Goal: Task Accomplishment & Management: Use online tool/utility

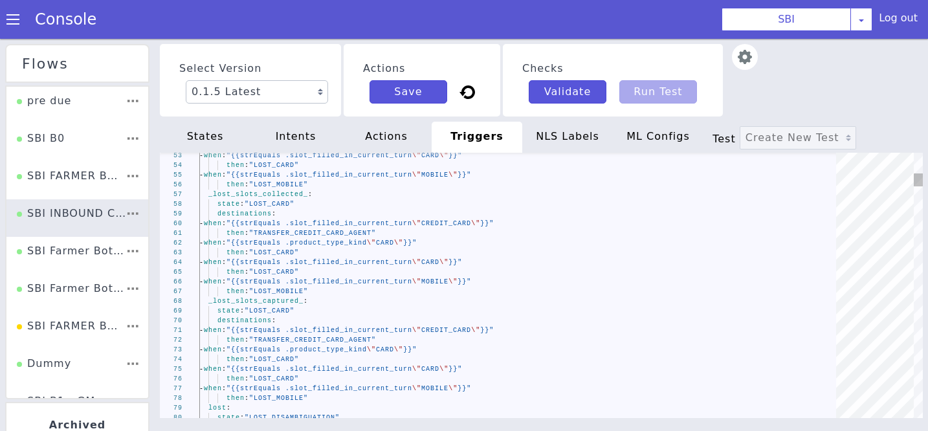
scroll to position [15, 0]
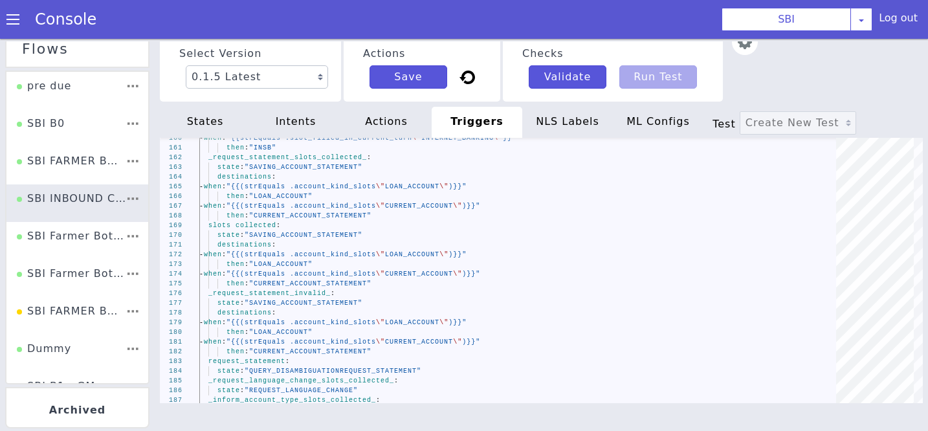
click at [205, 115] on div "states" at bounding box center [205, 122] width 91 height 31
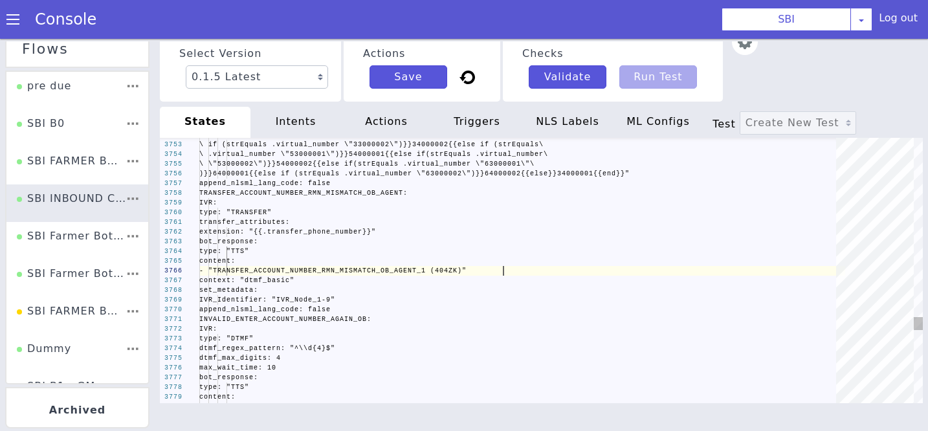
scroll to position [0, 0]
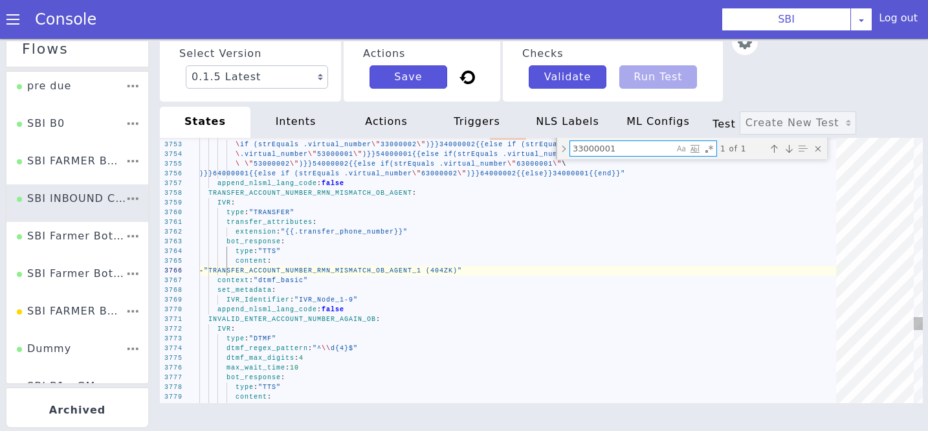
paste textarea "strEquals"
type textarea "type: "TTS" content: - "COF_1" alternatives: - when: "{{strEquals .faq_visited …"
type textarea "strEquals"
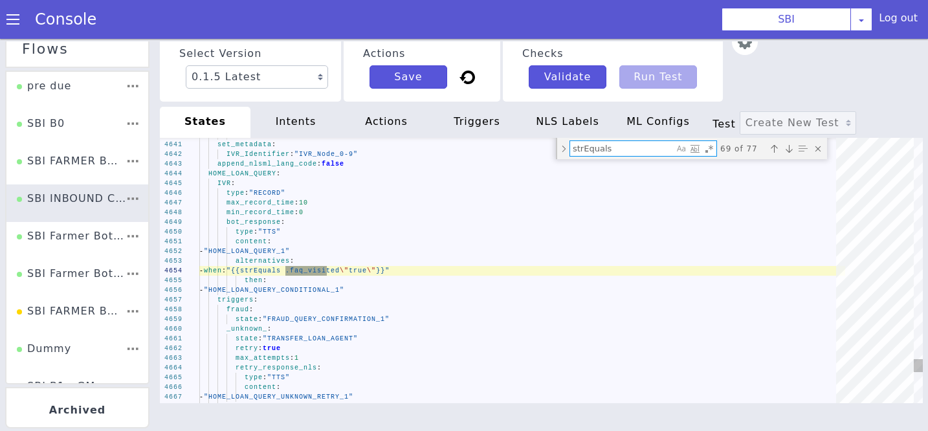
type textarea "type: "TTS" content: - "FEATURE_TYPE_DISAMBIGUATION_1" alternatives: - when: "{…"
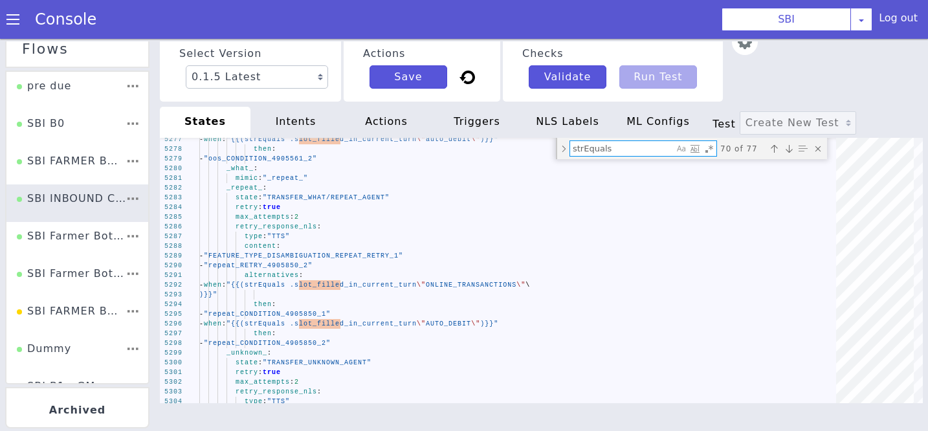
type textarea "strEquals"
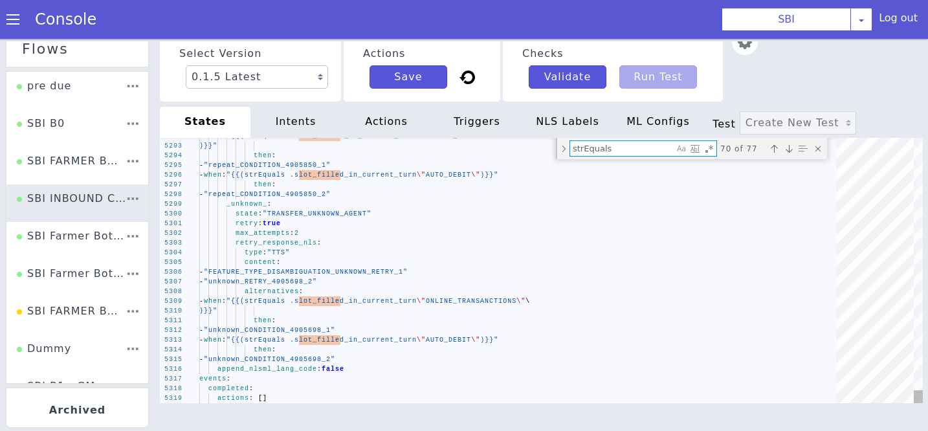
drag, startPoint x: 620, startPoint y: 147, endPoint x: 545, endPoint y: 147, distance: 74.4
click at [545, 147] on div "5292 5293 5294 5295 5296 5297 5298 5299 5300 5301 5302 5303 5304 5305 5306 5307…" at bounding box center [541, 270] width 763 height 265
paste textarea "transfer_phone_number:"
type textarea "set_metadata: transfer_phone_number: "{{if (strEquals .virtual_number \"3300000…"
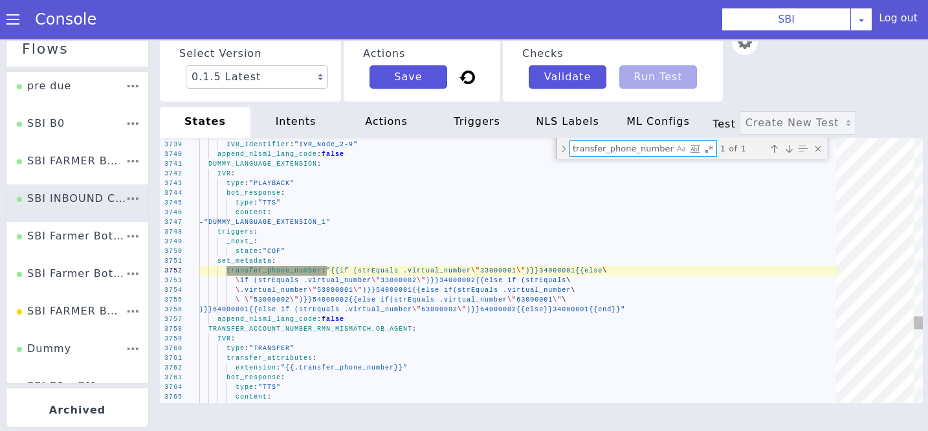
type textarea "transfer_phone_number:"
click at [458, 303] on div "3738 3739 3740 3741 3742 3743 3744 3745 3746 3747 3748 3749 3750 3751 3752 3753…" at bounding box center [541, 270] width 763 height 265
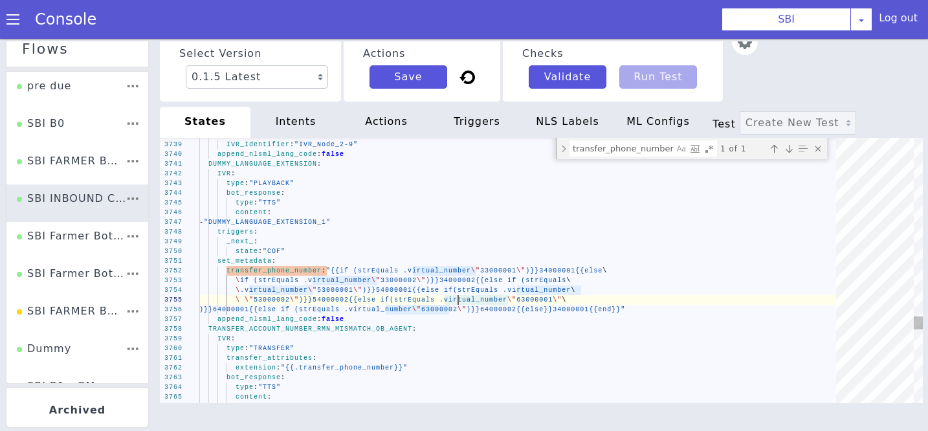
click at [821, 147] on div "Close (Escape)" at bounding box center [817, 148] width 13 height 13
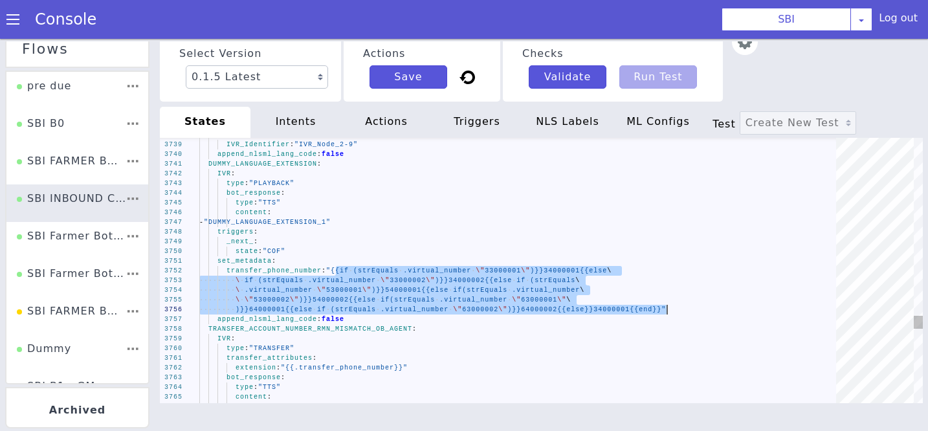
drag, startPoint x: 334, startPoint y: 270, endPoint x: 670, endPoint y: 310, distance: 338.1
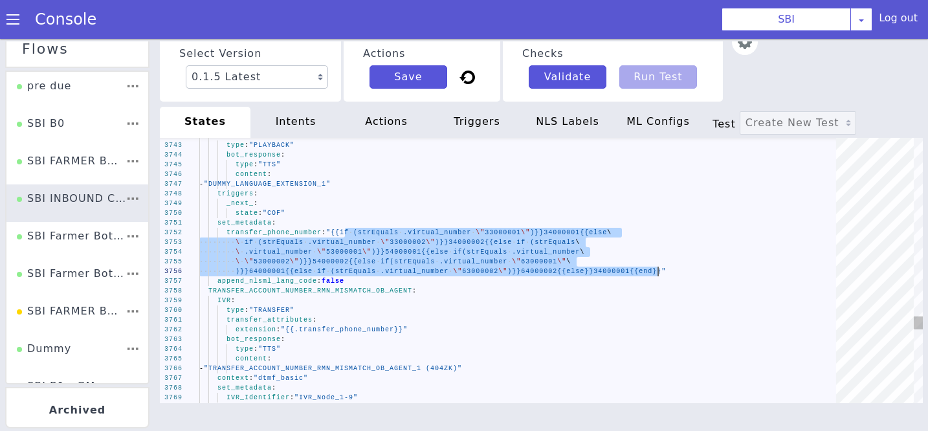
drag, startPoint x: 344, startPoint y: 232, endPoint x: 658, endPoint y: 267, distance: 316.3
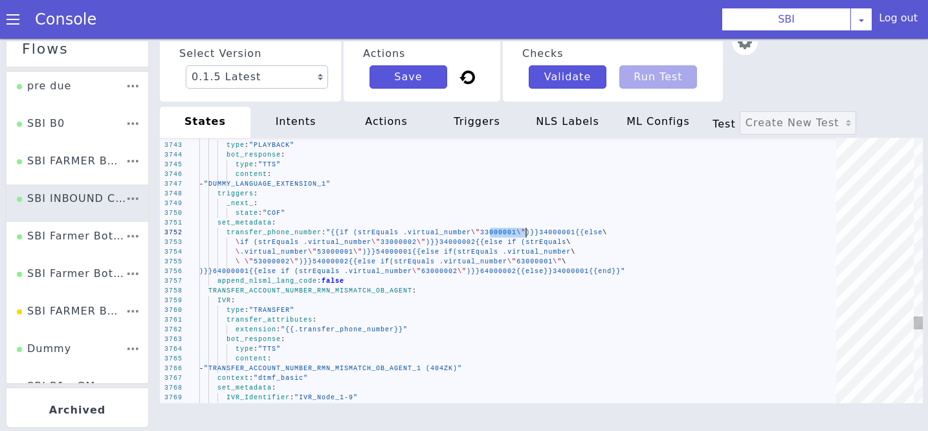
drag, startPoint x: 490, startPoint y: 232, endPoint x: 525, endPoint y: 233, distance: 34.9
drag, startPoint x: 477, startPoint y: 232, endPoint x: 538, endPoint y: 230, distance: 60.2
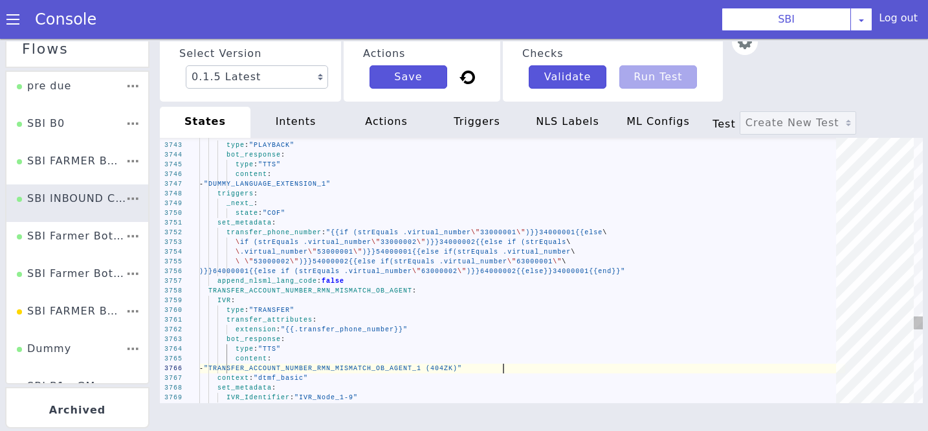
click at [538, 368] on div "- "TRANSFER_ACCOUNT_NUMBER_RMN_MISMATCH_OB_AGENT_1 ( 404ZK)"" at bounding box center [522, 369] width 646 height 10
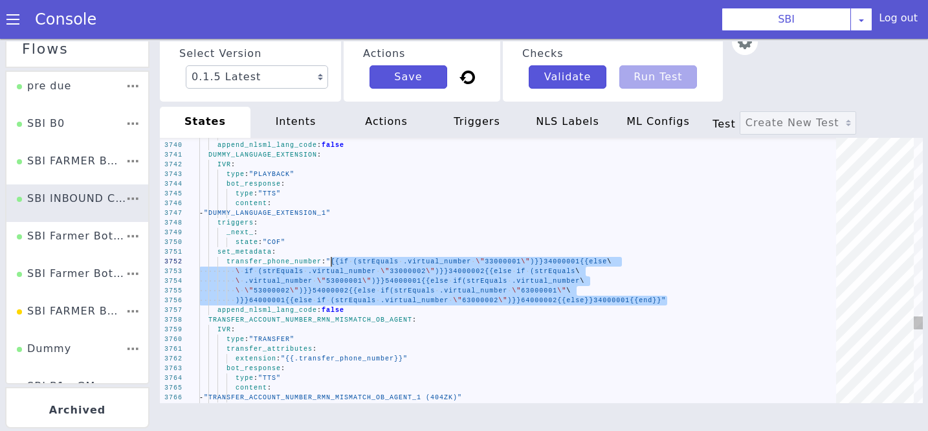
drag, startPoint x: 675, startPoint y: 300, endPoint x: 331, endPoint y: 257, distance: 347.4
click at [467, 328] on div "IVR :" at bounding box center [522, 330] width 646 height 10
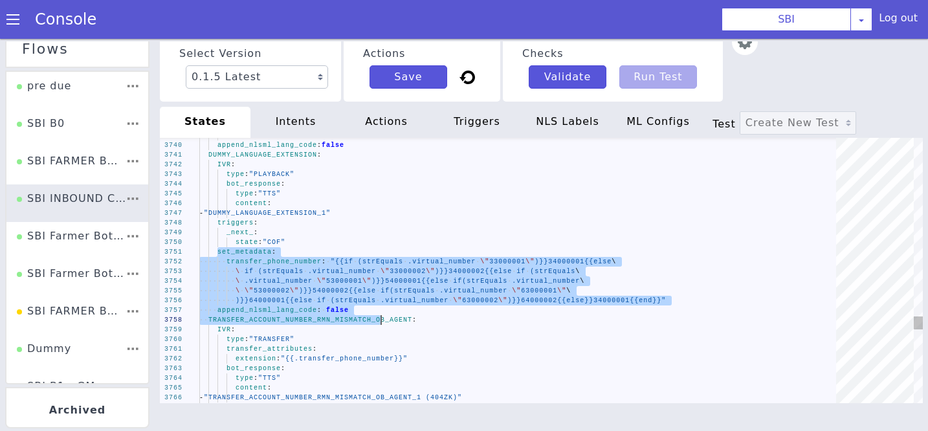
drag, startPoint x: 216, startPoint y: 256, endPoint x: 380, endPoint y: 323, distance: 177.8
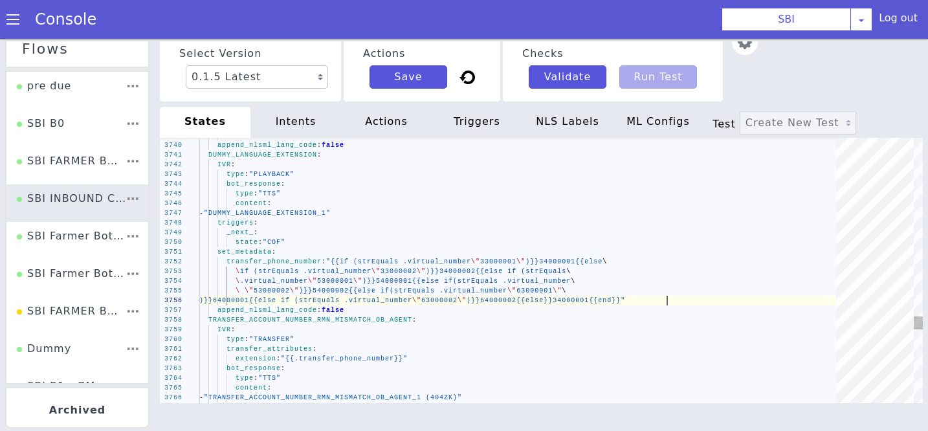
click at [673, 301] on div ")}}64000001{{else if (strEquals .virtual_n umber \" 63000002 \" )}}64000002{{el…" at bounding box center [522, 301] width 646 height 10
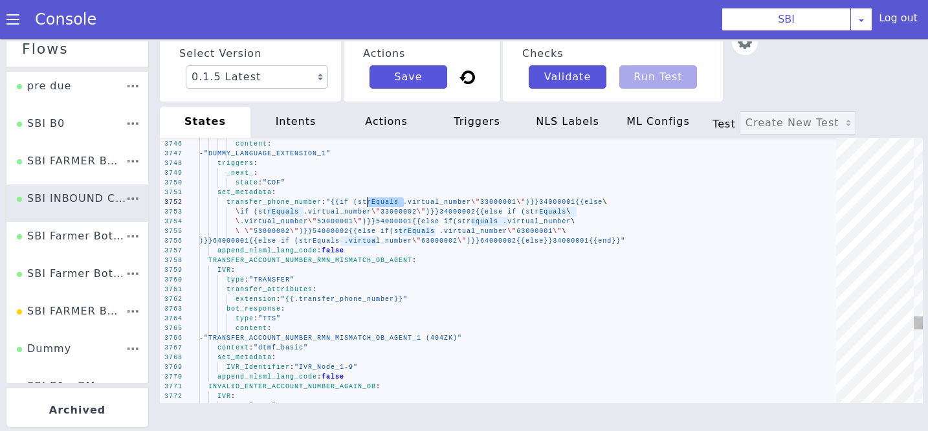
drag, startPoint x: 404, startPoint y: 203, endPoint x: 367, endPoint y: 201, distance: 37.6
type textarea "set_metadata: transfer_phone_number: "{{if (strEquals .virtual_number \"3300000…"
drag, startPoint x: 477, startPoint y: 202, endPoint x: 362, endPoint y: 204, distance: 114.5
